Goal: Transaction & Acquisition: Purchase product/service

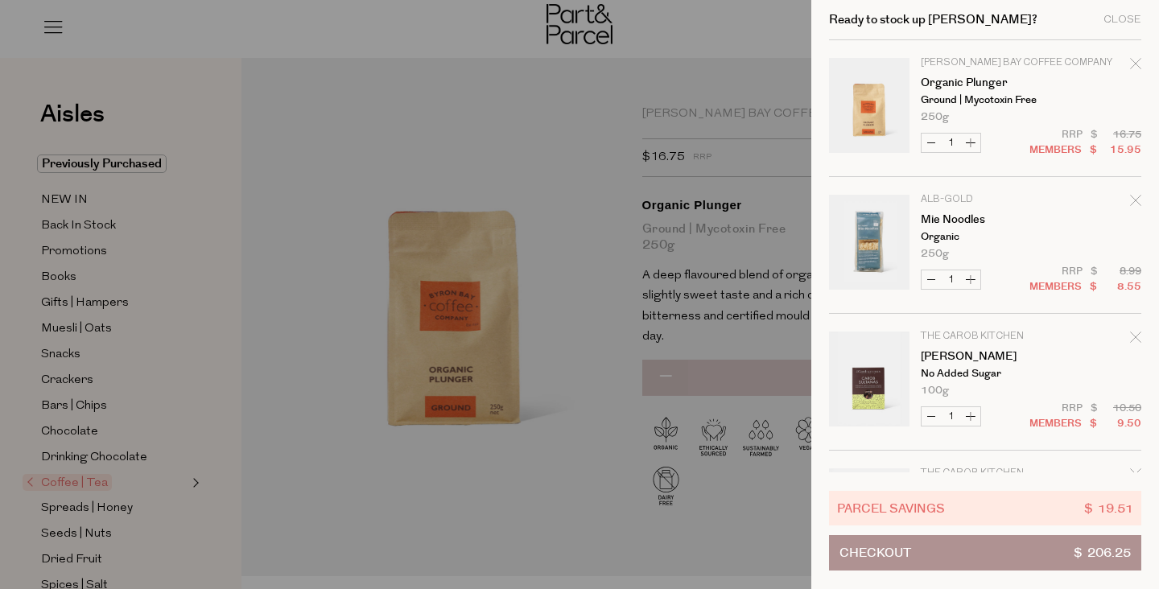
click at [586, 467] on div at bounding box center [579, 294] width 1159 height 589
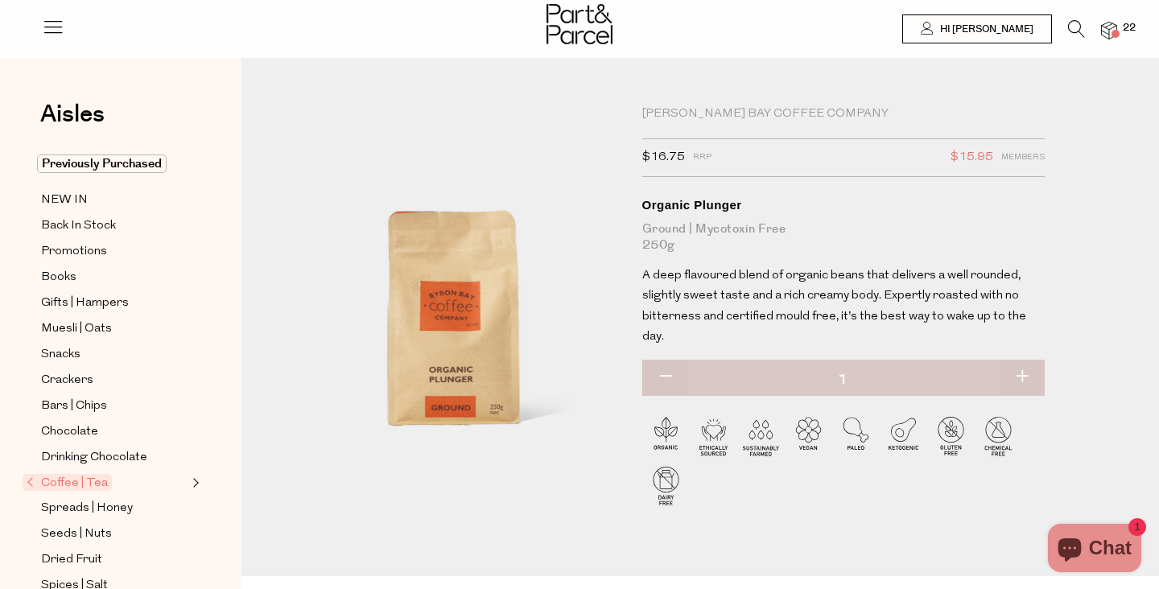
click at [1106, 31] on img at bounding box center [1109, 31] width 16 height 19
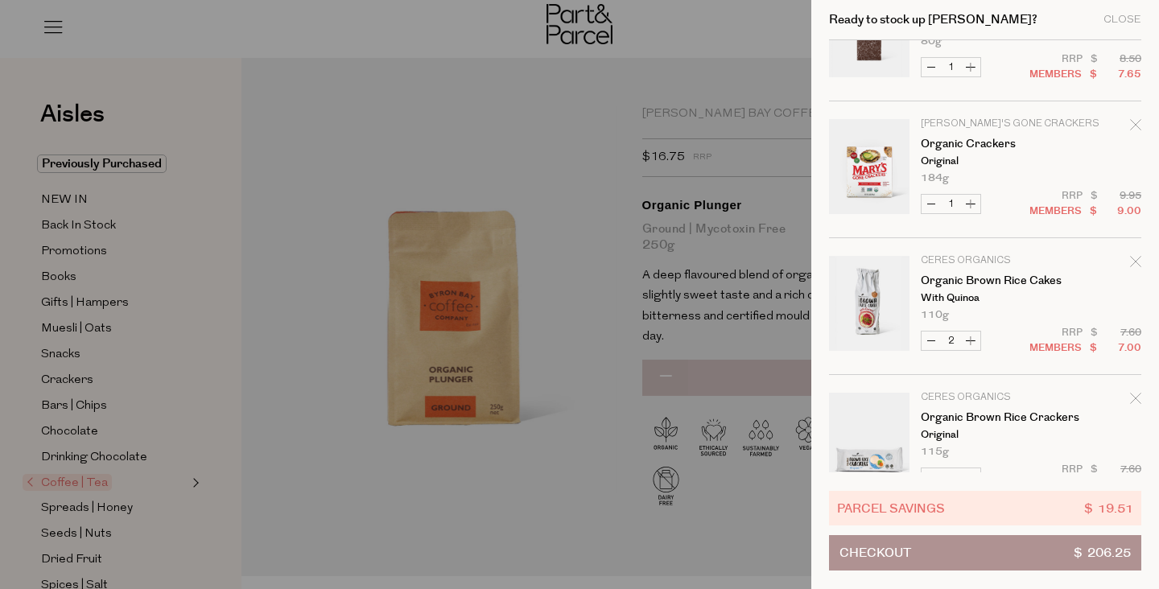
scroll to position [2030, 0]
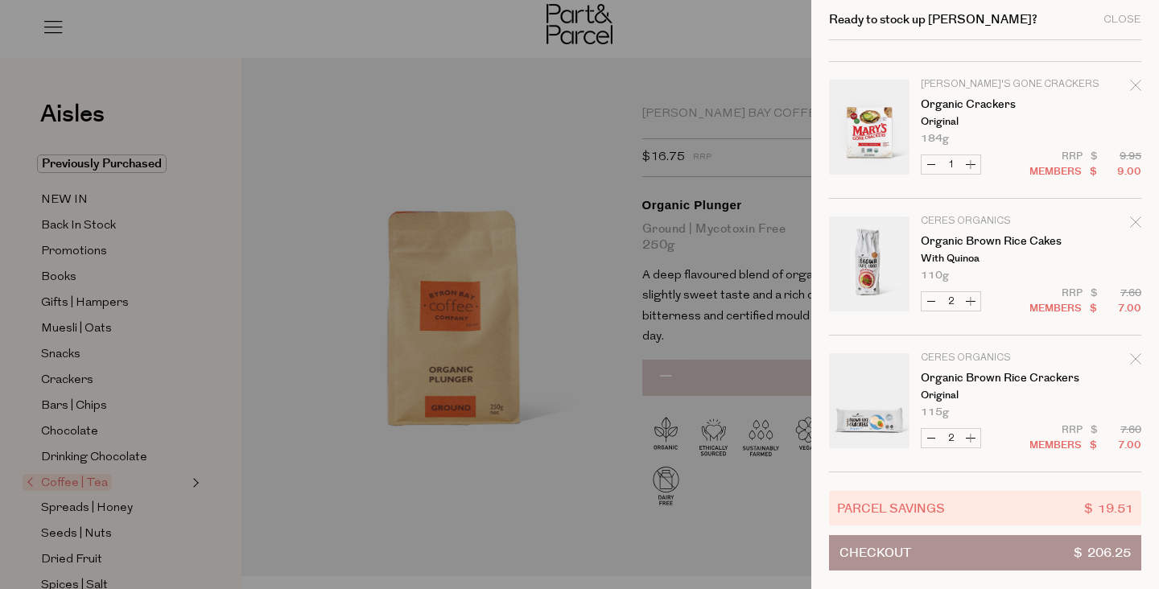
click at [344, 465] on div at bounding box center [579, 294] width 1159 height 589
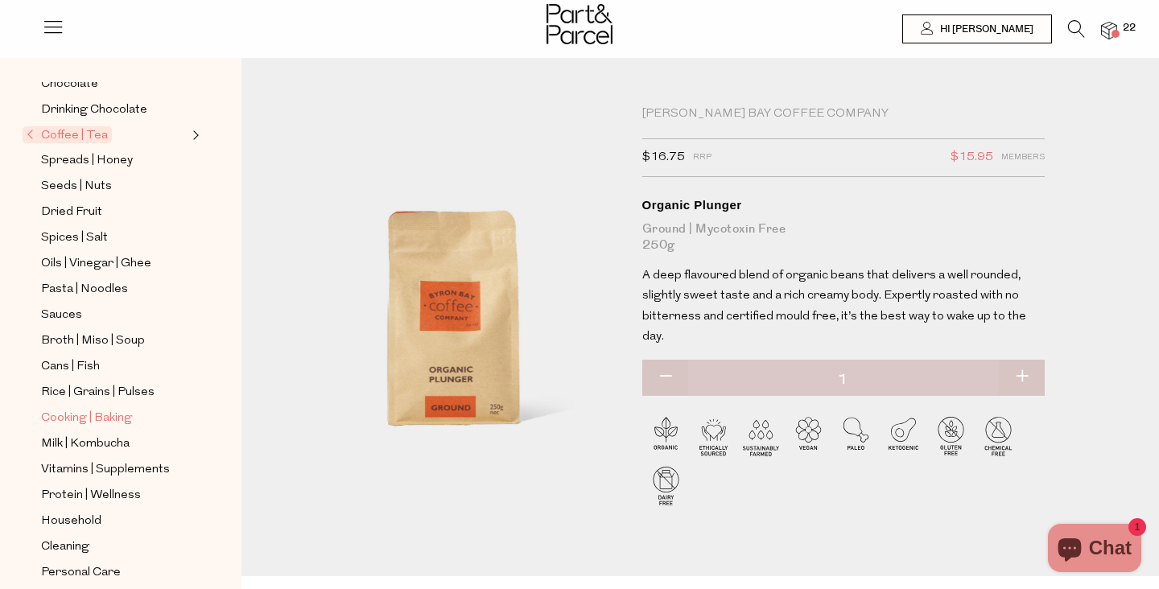
scroll to position [351, 0]
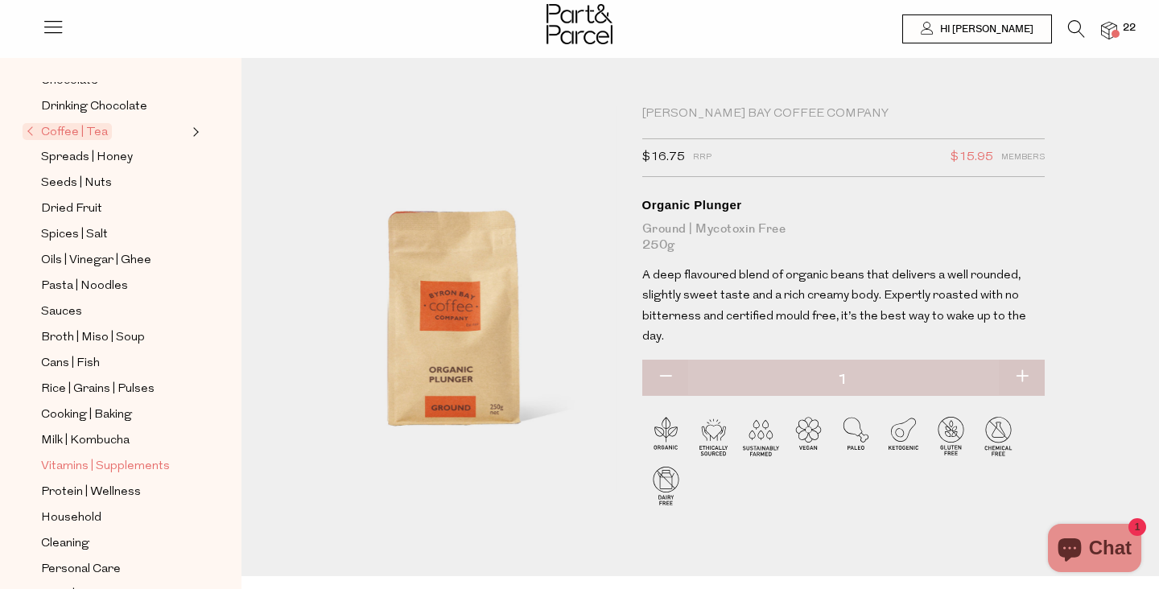
click at [80, 465] on span "Vitamins | Supplements" at bounding box center [105, 466] width 129 height 19
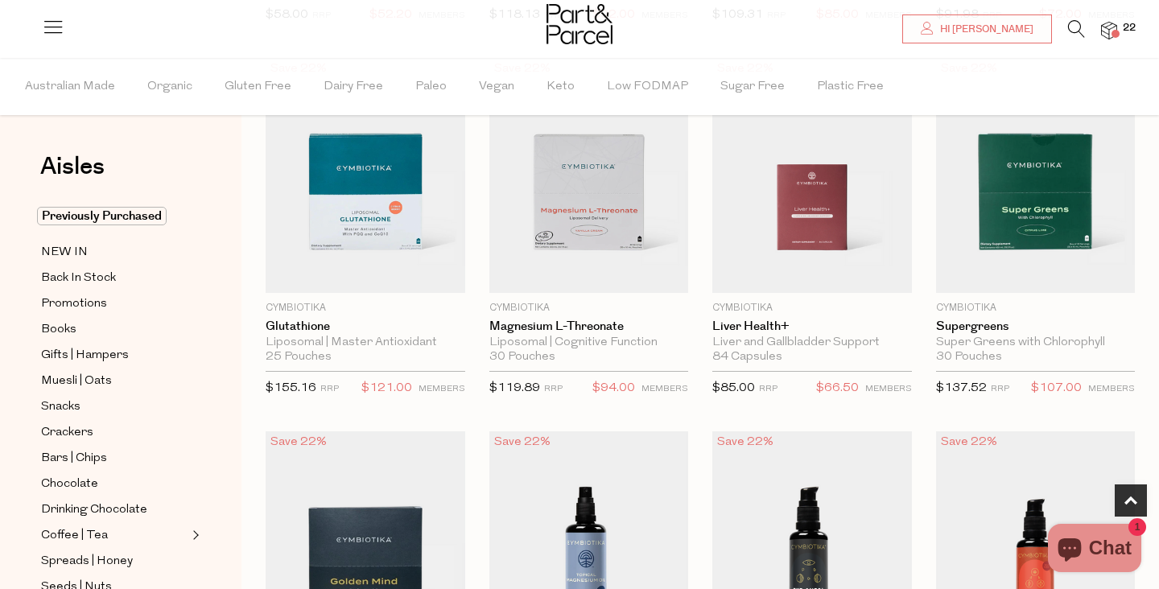
type input "[PERSON_NAME][EMAIL_ADDRESS][DOMAIN_NAME]"
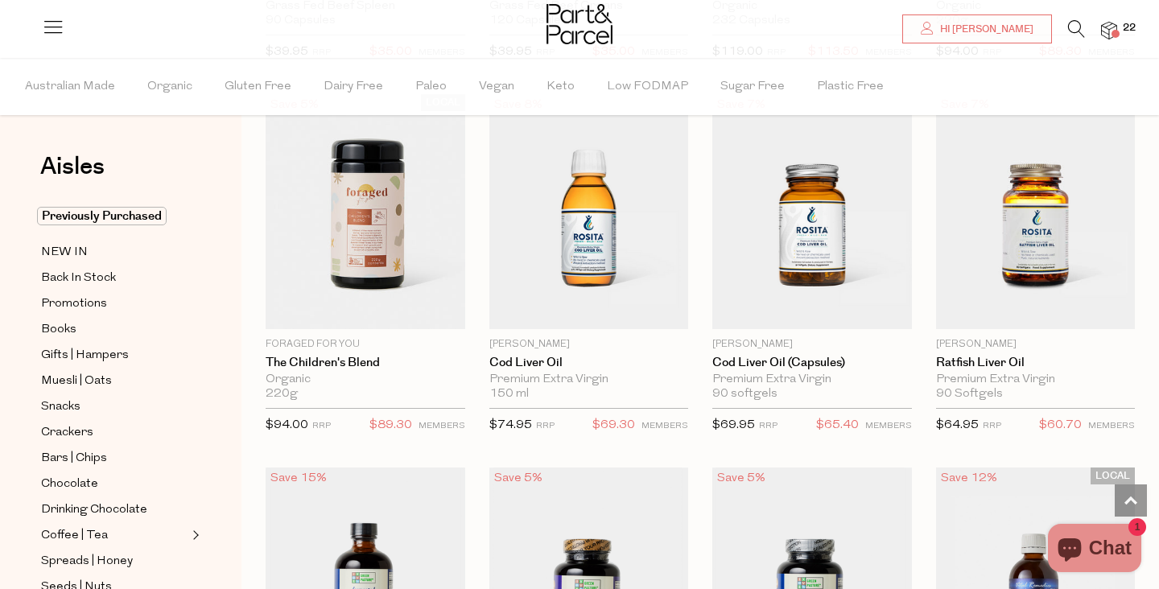
scroll to position [3476, 0]
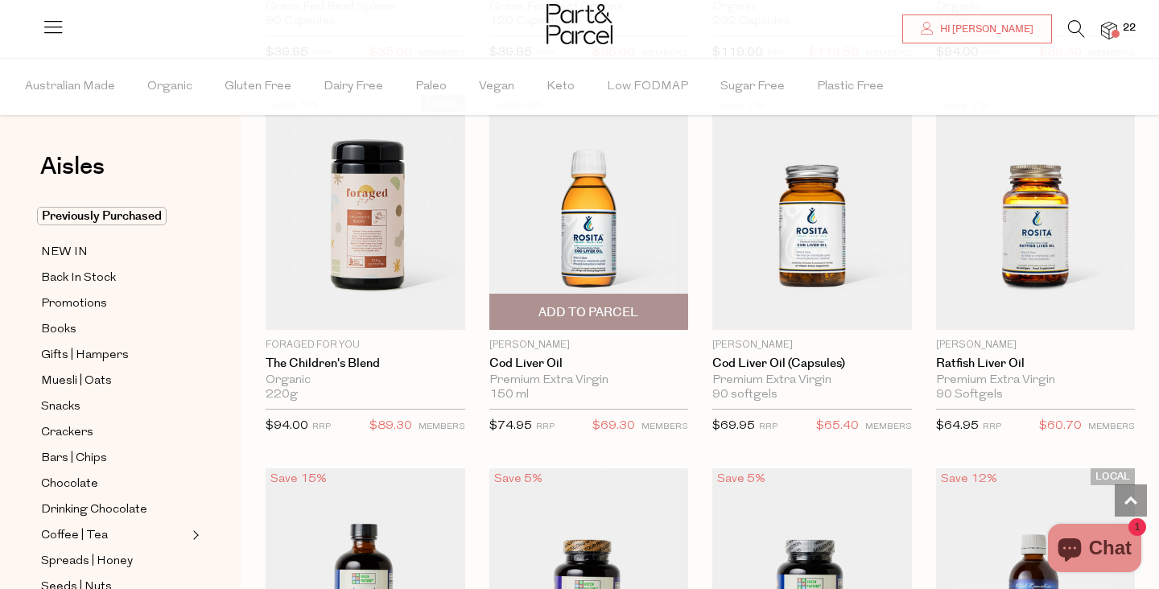
click at [583, 314] on span "Add To Parcel" at bounding box center [588, 312] width 100 height 17
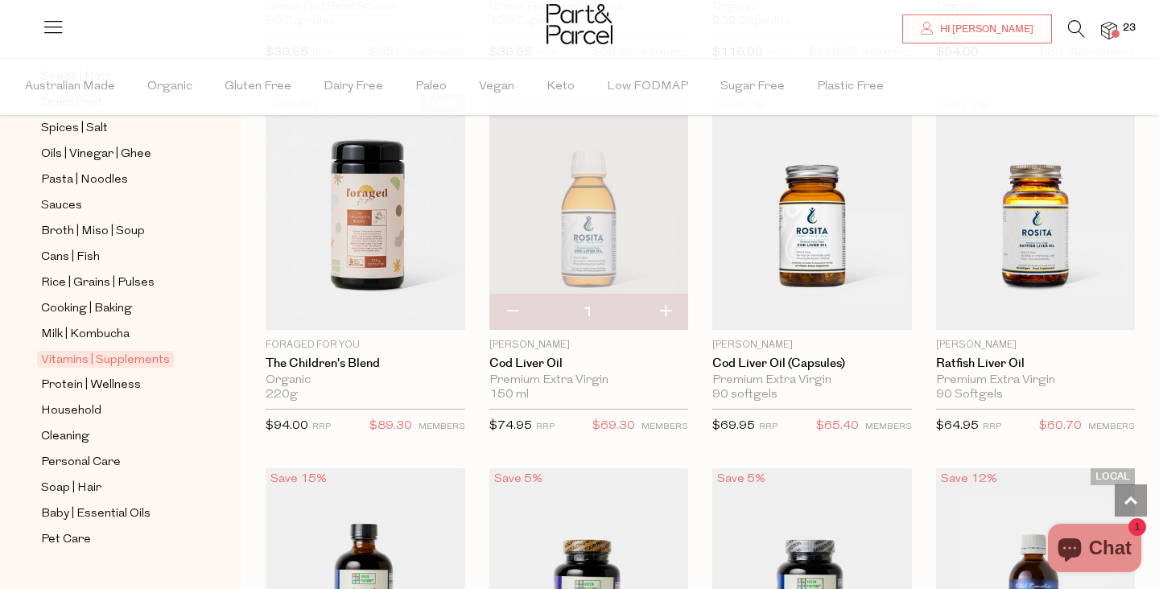
scroll to position [516, 0]
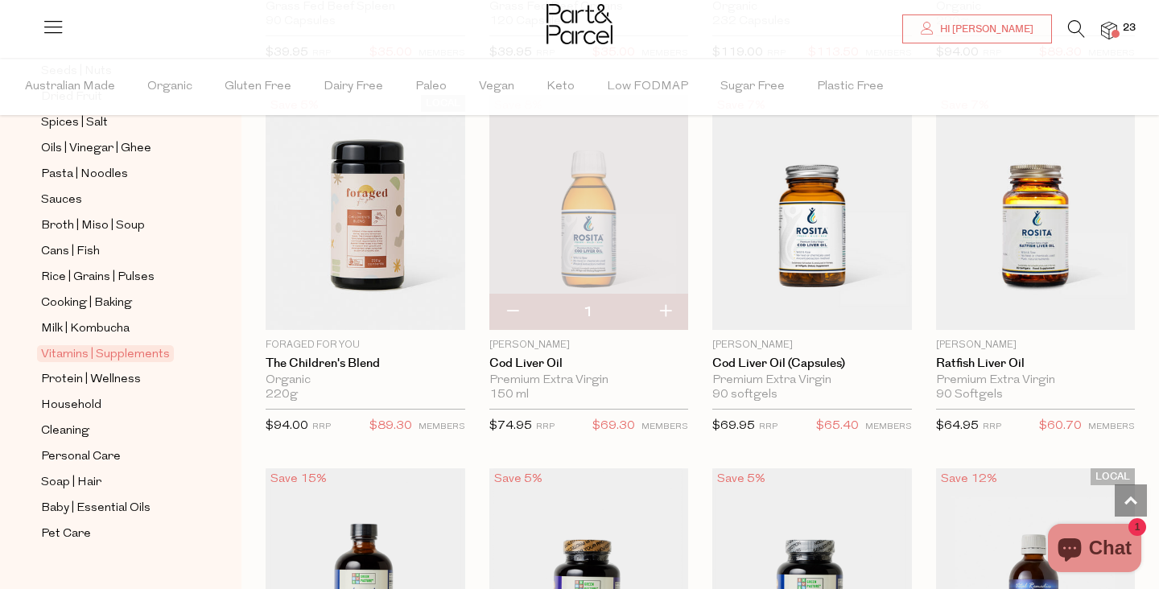
click at [1113, 29] on img at bounding box center [1109, 31] width 16 height 19
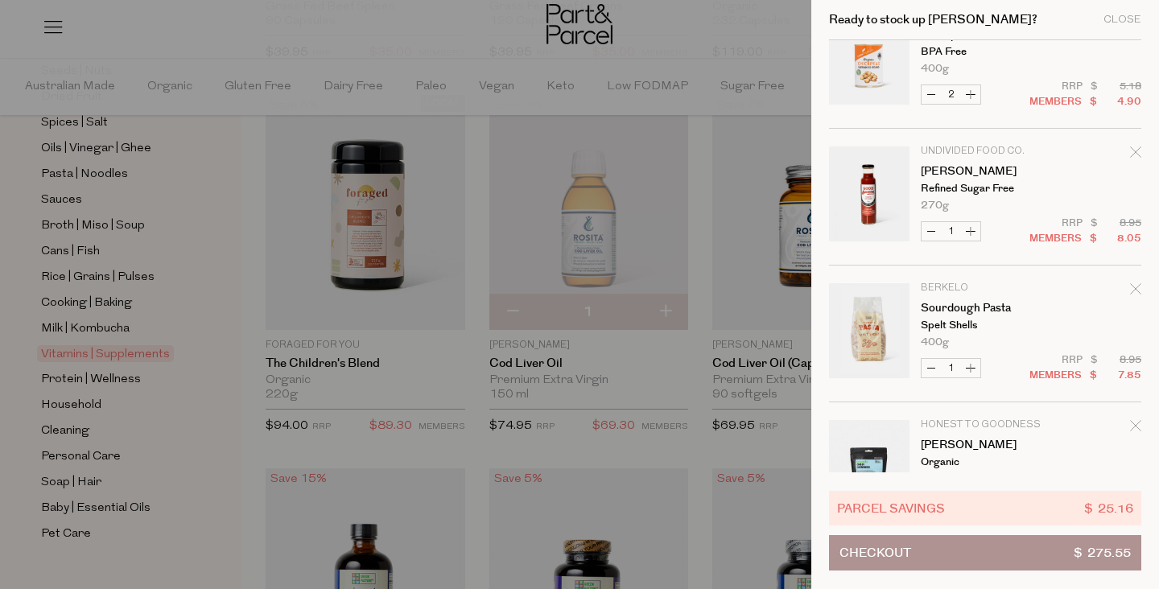
scroll to position [1288, 0]
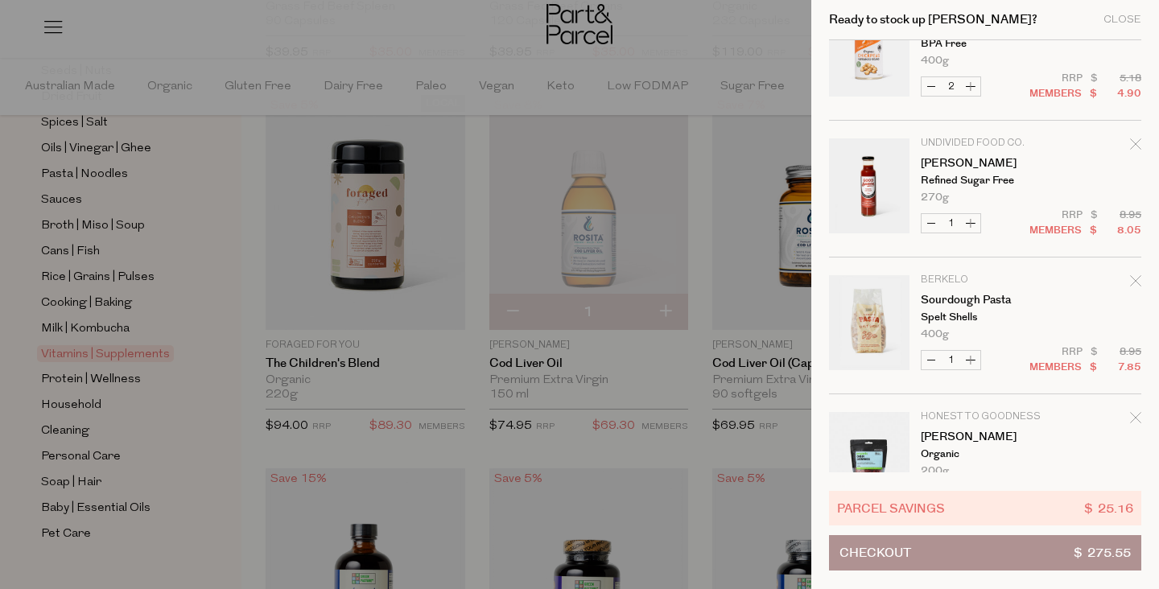
click at [1135, 135] on tbody "[PERSON_NAME] Cod Liver Oil Premium Extra Virgin 150 ml Only 40 Available Decre…" at bounding box center [985, 52] width 312 height 2599
click at [1131, 146] on icon "Remove Tomato Ketchup" at bounding box center [1135, 143] width 11 height 11
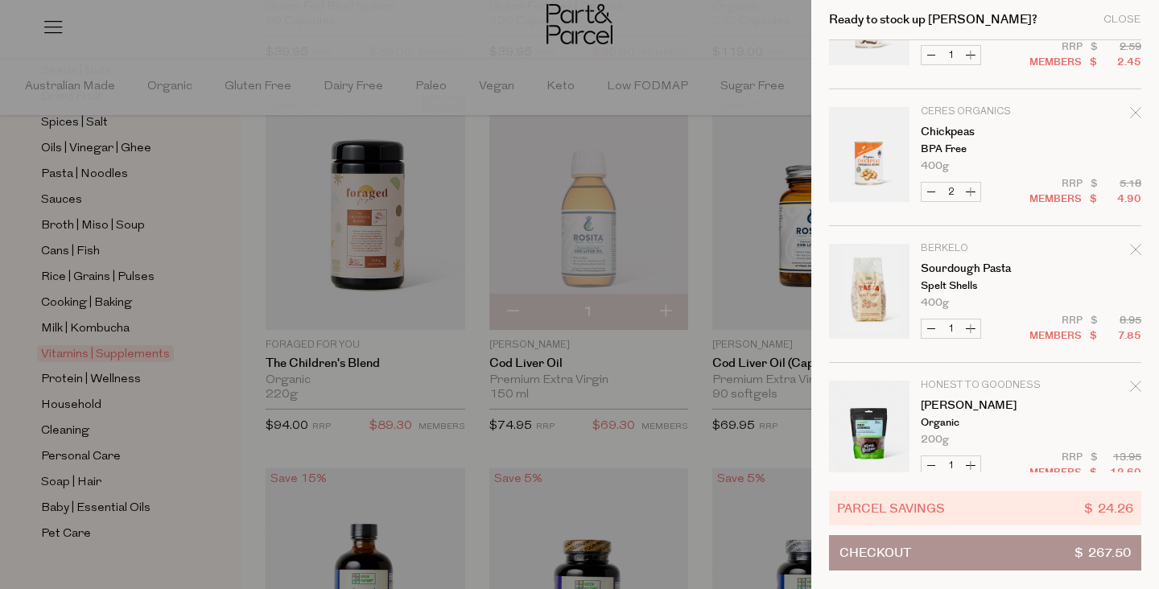
scroll to position [1184, 0]
click at [1132, 249] on icon "Remove Sourdough Pasta" at bounding box center [1135, 247] width 11 height 11
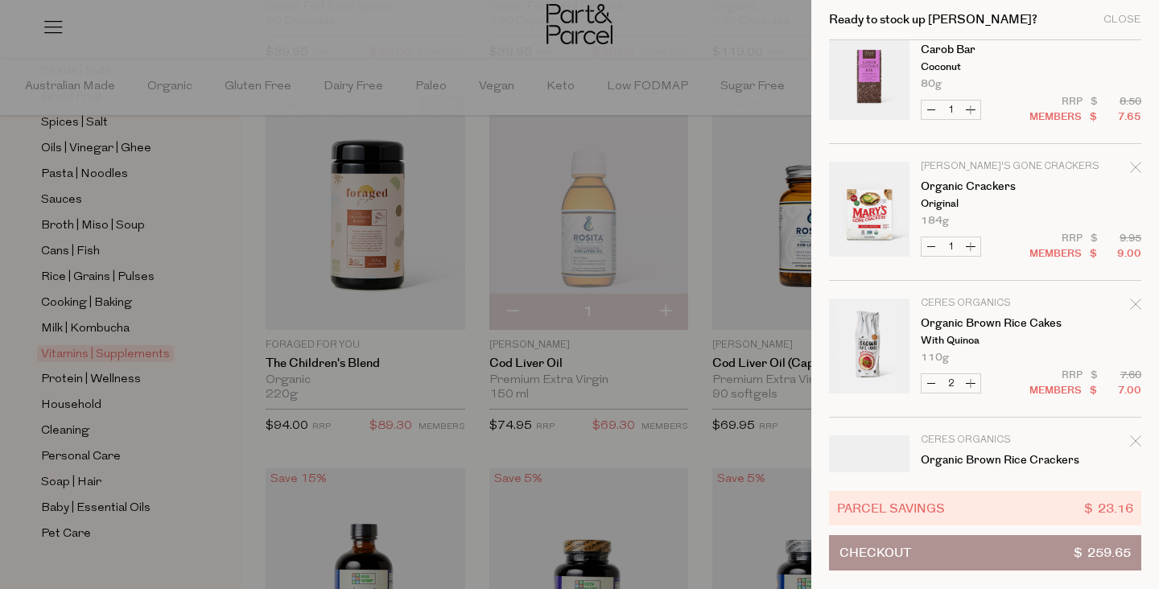
scroll to position [1893, 0]
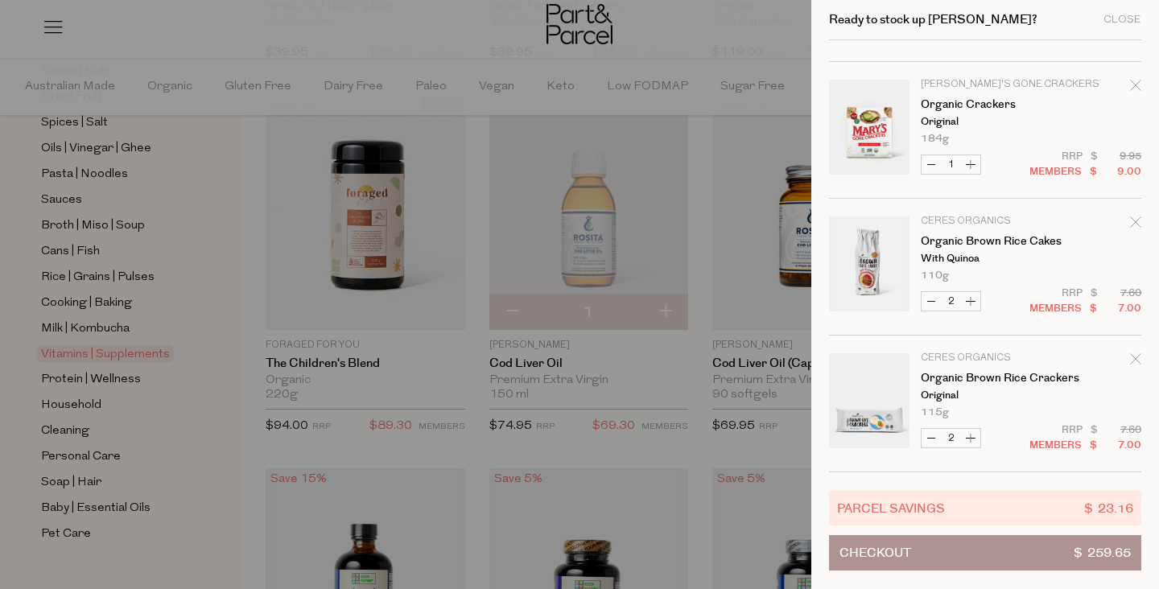
click at [70, 278] on div at bounding box center [579, 294] width 1159 height 589
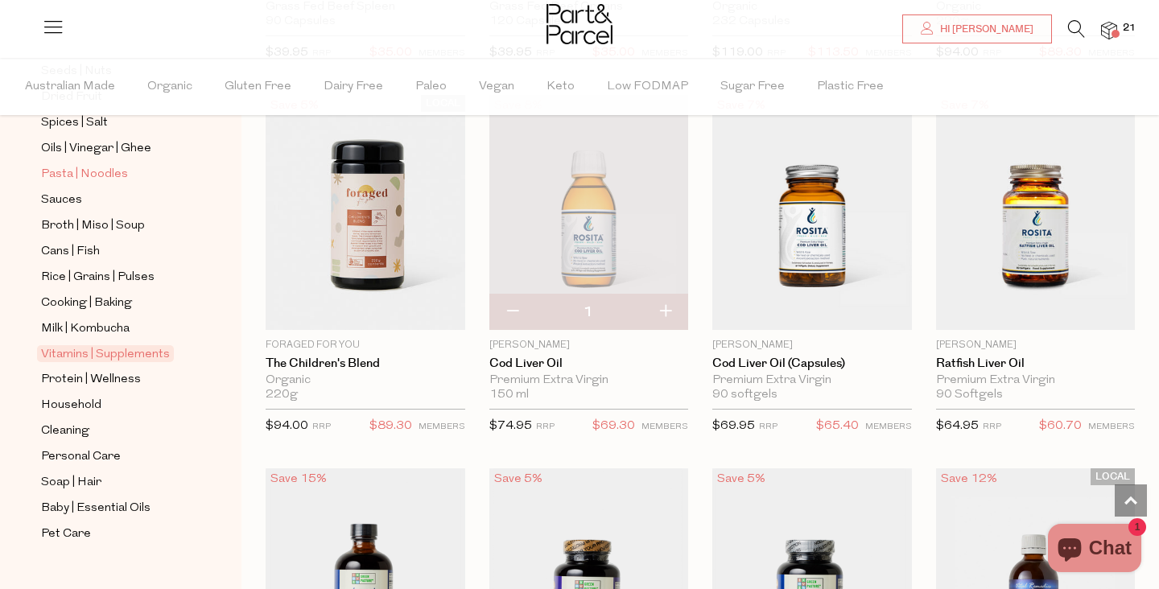
click at [67, 175] on span "Pasta | Noodles" at bounding box center [84, 174] width 87 height 19
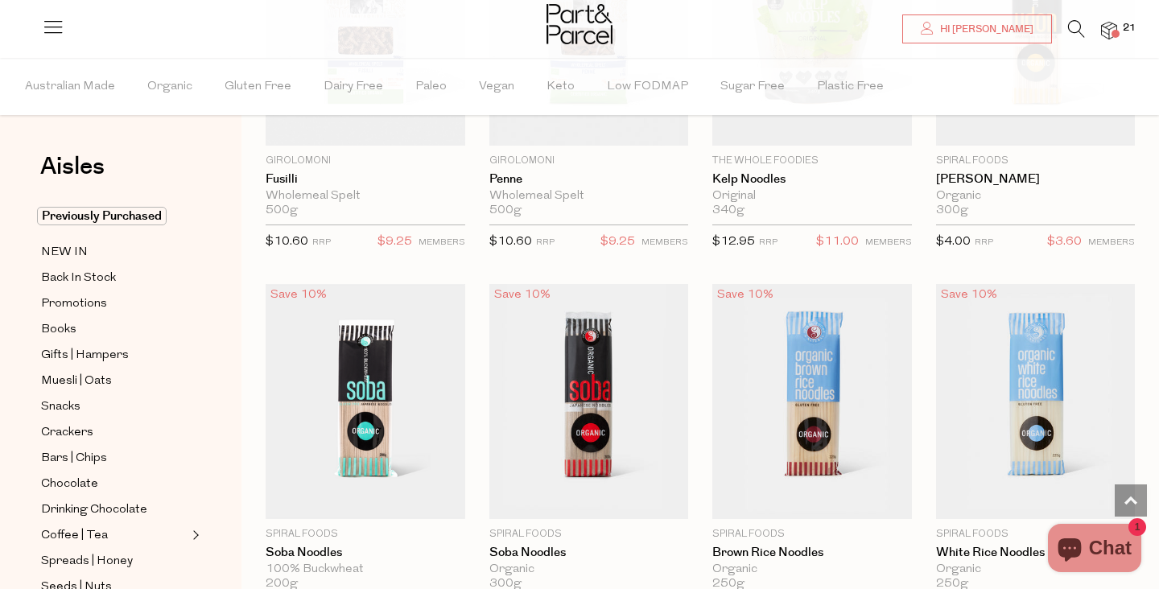
scroll to position [3223, 0]
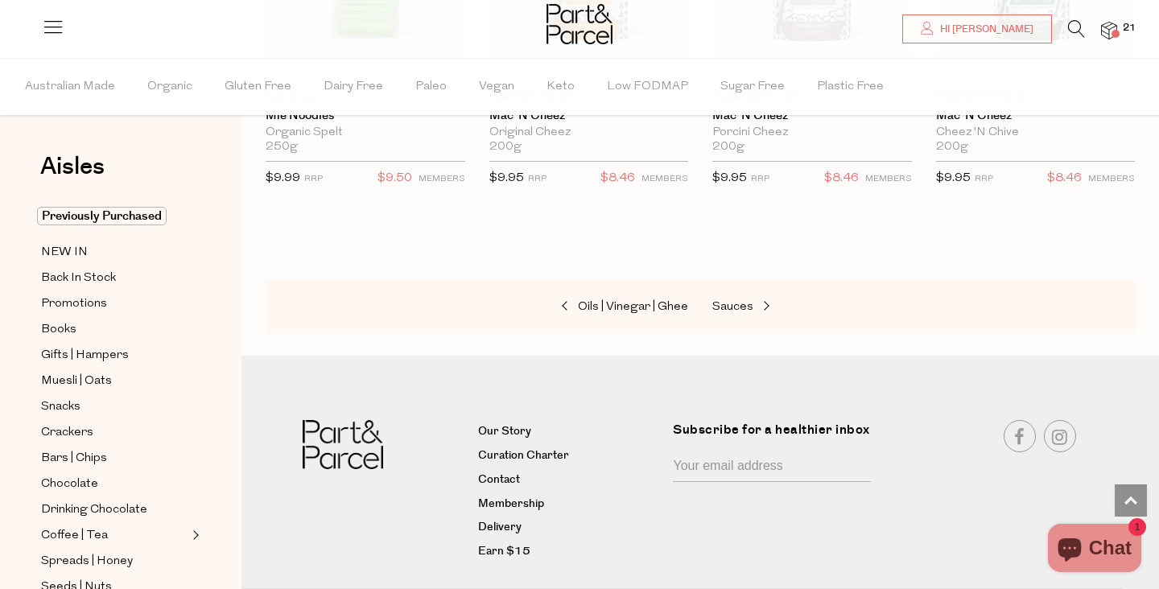
scroll to position [5228, 0]
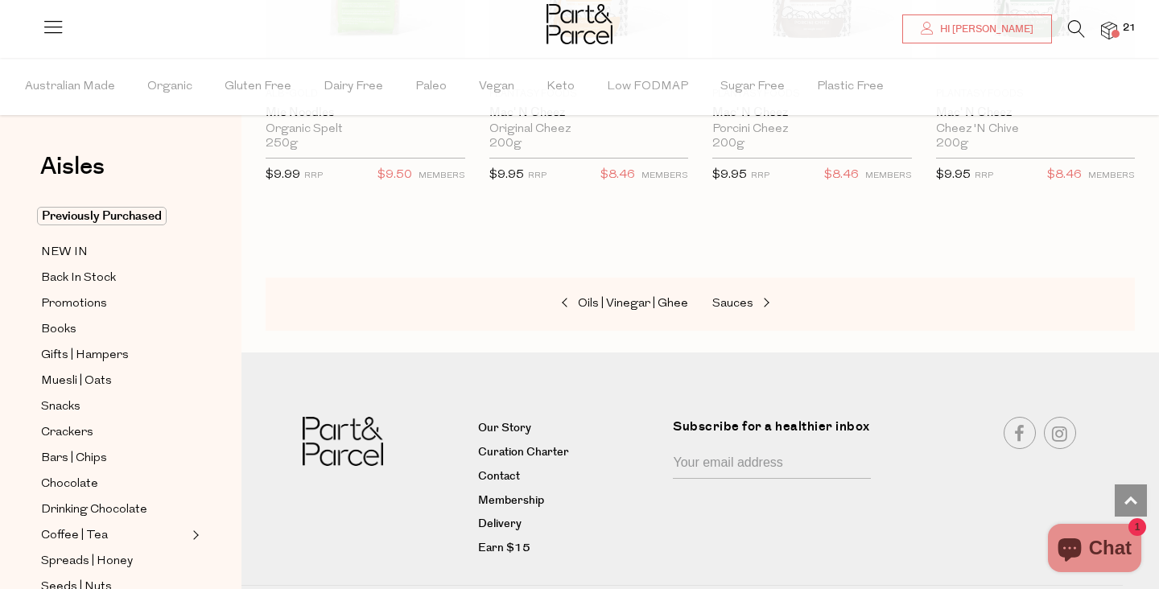
click at [1110, 37] on img at bounding box center [1109, 31] width 16 height 19
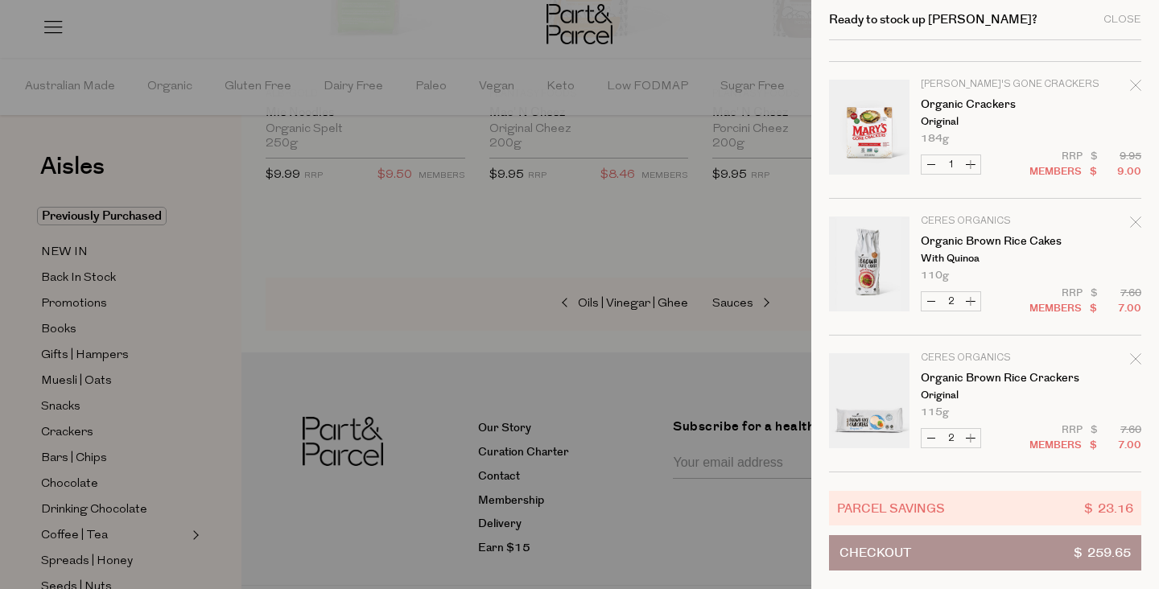
click at [975, 552] on button "Checkout $ 259.65" at bounding box center [985, 552] width 312 height 35
